Goal: Task Accomplishment & Management: Manage account settings

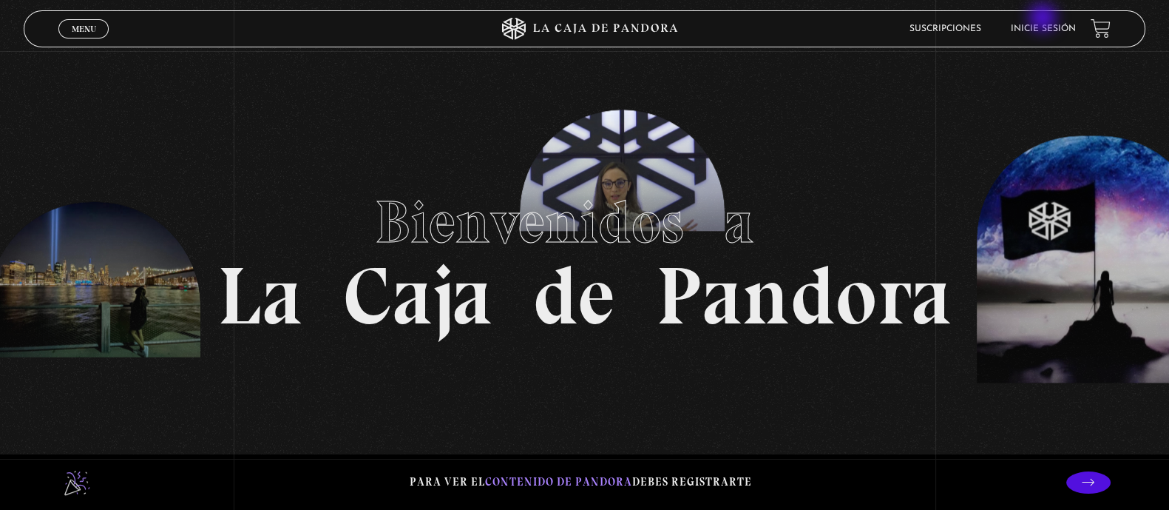
click at [1045, 19] on li "Inicie sesión" at bounding box center [1043, 28] width 65 height 23
click at [1046, 20] on li "Inicie sesión" at bounding box center [1043, 28] width 65 height 23
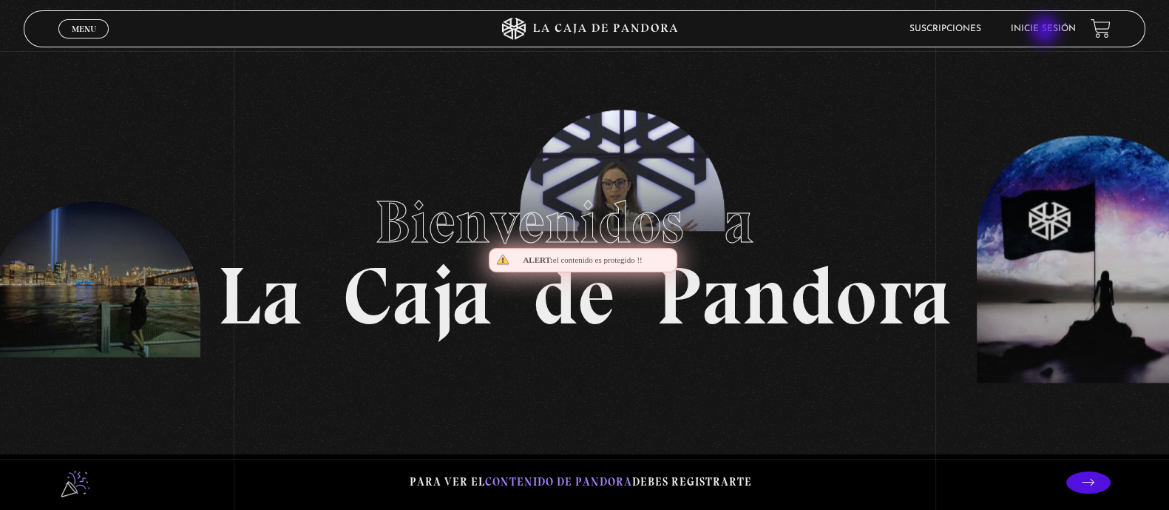
click at [1047, 27] on link "Inicie sesión" at bounding box center [1043, 28] width 65 height 9
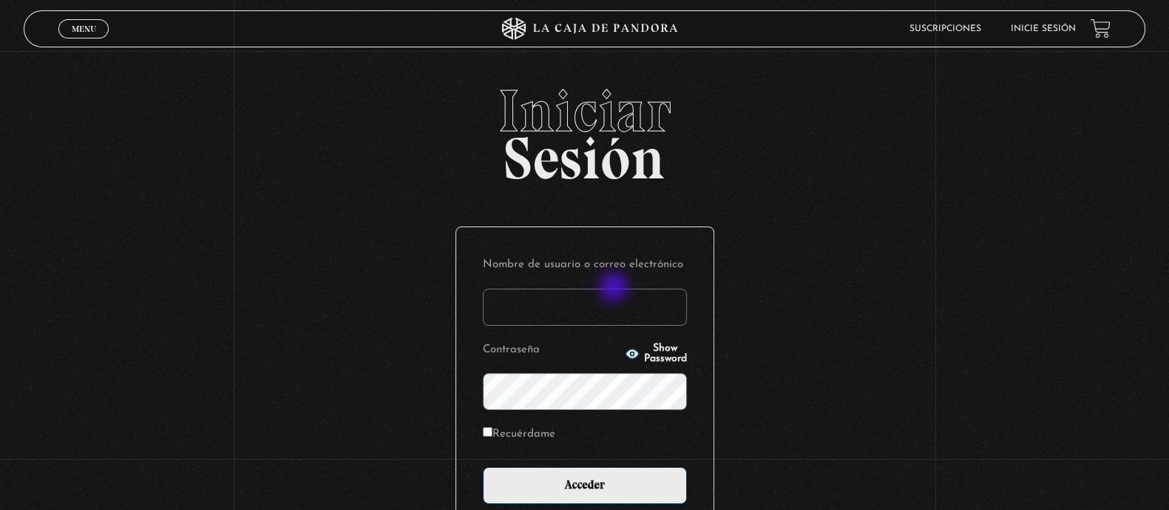
click at [615, 287] on p "Nombre de usuario o correo electrónico" at bounding box center [585, 290] width 204 height 72
type input "[EMAIL_ADDRESS][DOMAIN_NAME]"
click at [483, 467] on input "Acceder" at bounding box center [585, 485] width 204 height 37
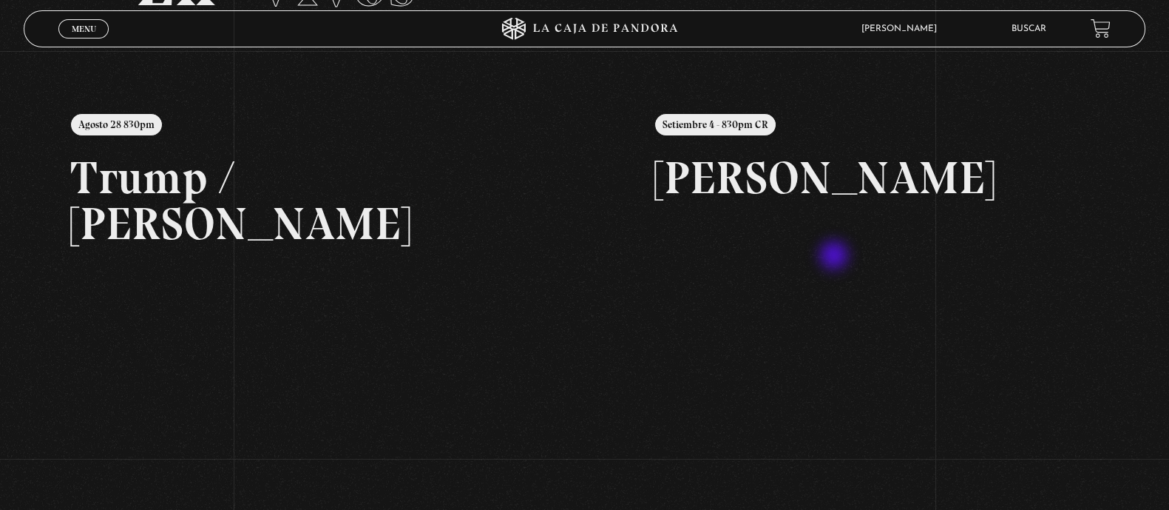
scroll to position [184, 0]
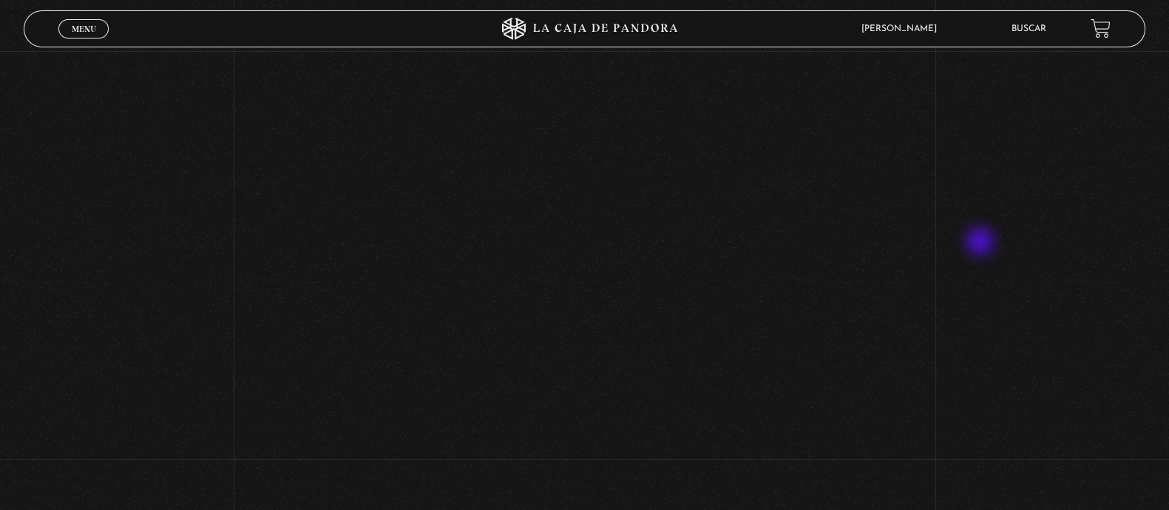
scroll to position [214, 0]
